Goal: Transaction & Acquisition: Subscribe to service/newsletter

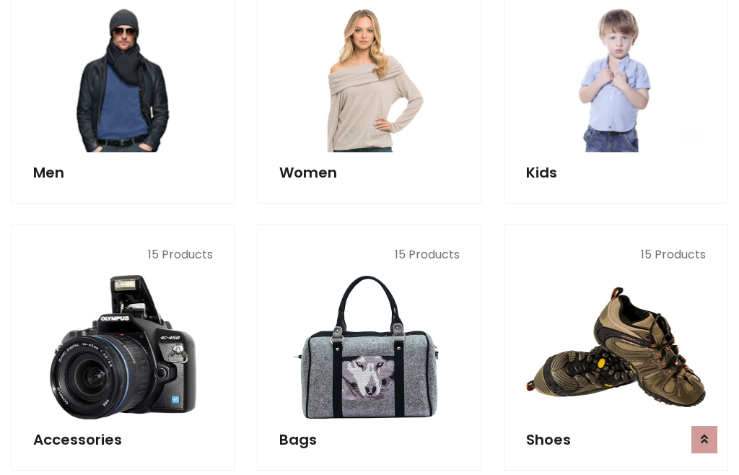
scroll to position [1047, 0]
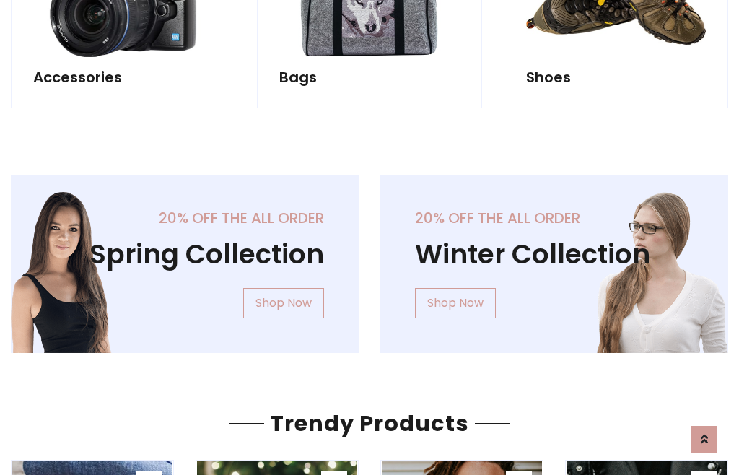
click at [369, 258] on div "20% off the all order Winter Collection Shop Now" at bounding box center [553, 275] width 369 height 201
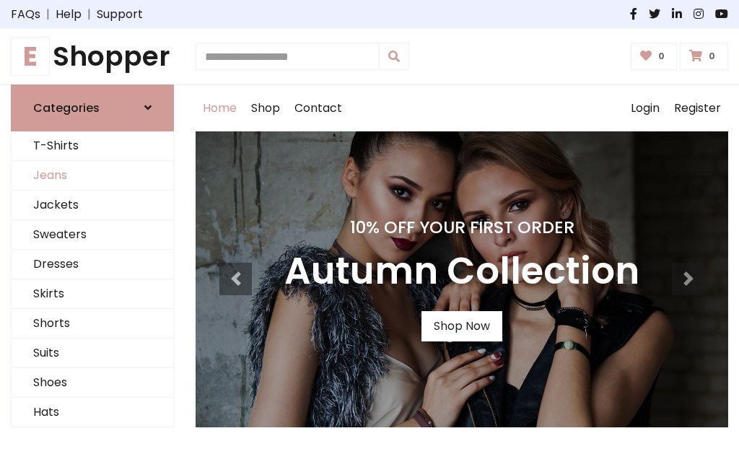
click at [92, 175] on link "Jeans" at bounding box center [93, 176] width 162 height 30
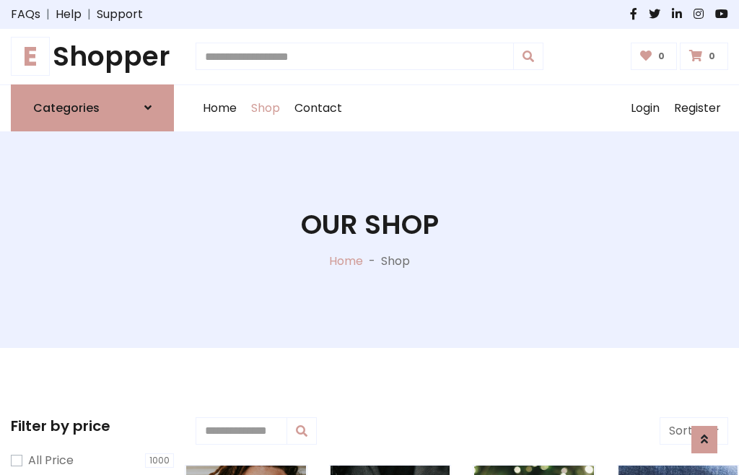
scroll to position [455, 0]
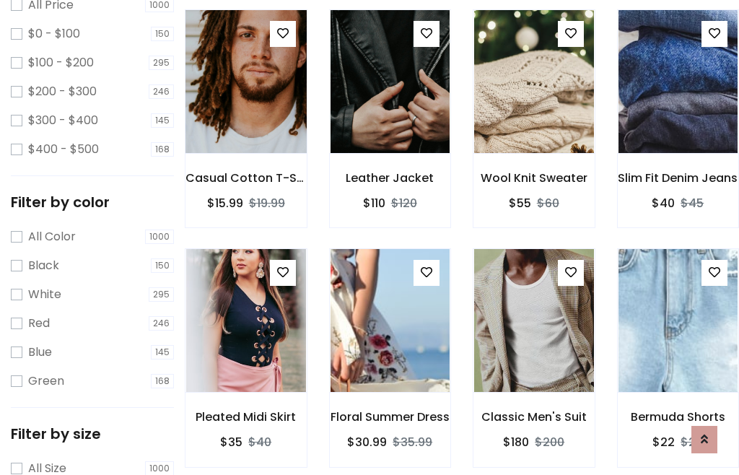
click at [245, 113] on img at bounding box center [246, 81] width 144 height 346
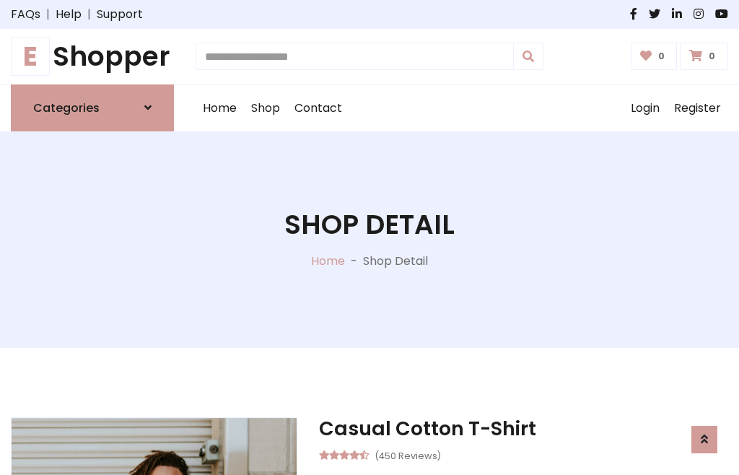
scroll to position [155, 0]
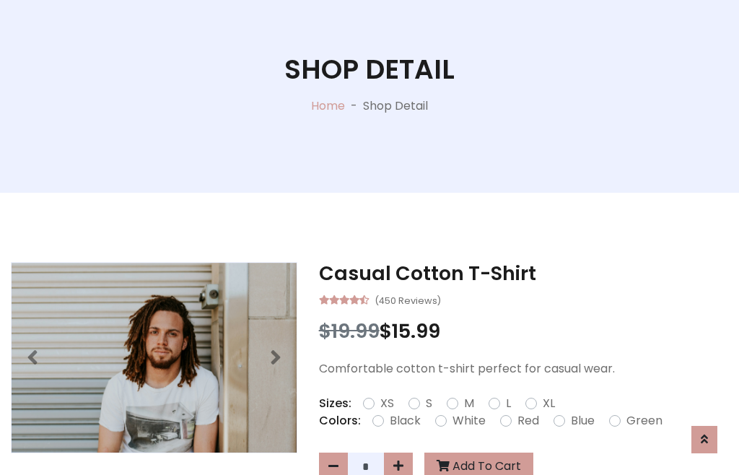
click at [526, 421] on label "Red" at bounding box center [528, 420] width 22 height 17
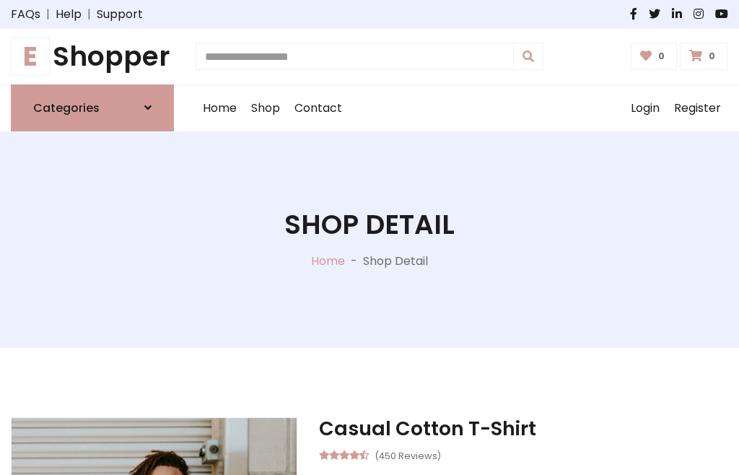
click at [369, 237] on h1 "Shop Detail" at bounding box center [369, 225] width 170 height 32
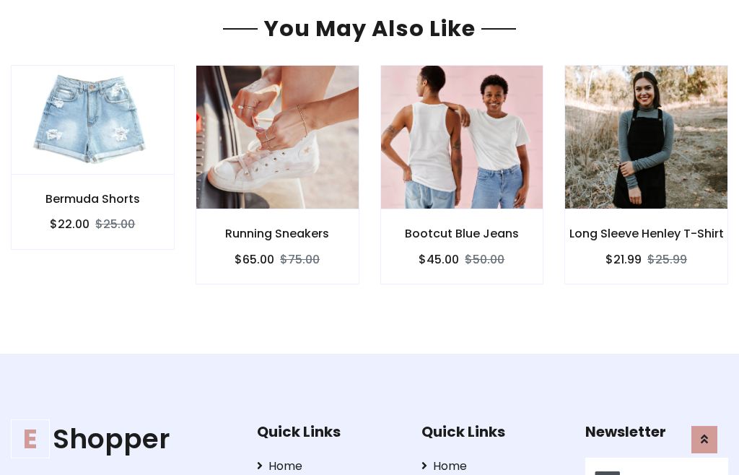
type input "******"
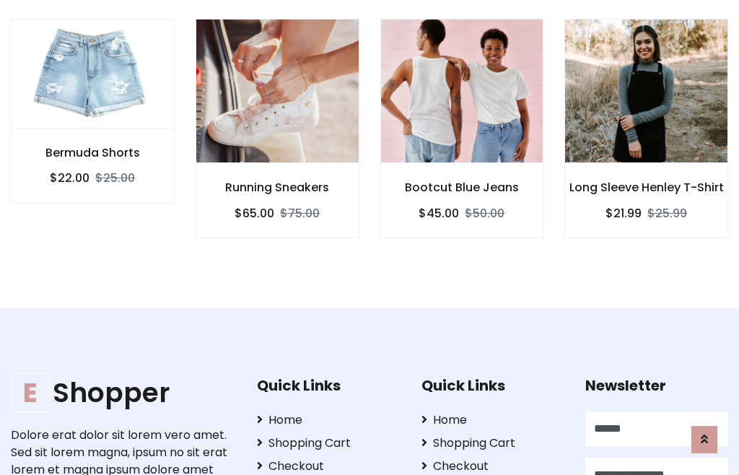
scroll to position [0, 1]
type input "**********"
